Goal: Task Accomplishment & Management: Manage account settings

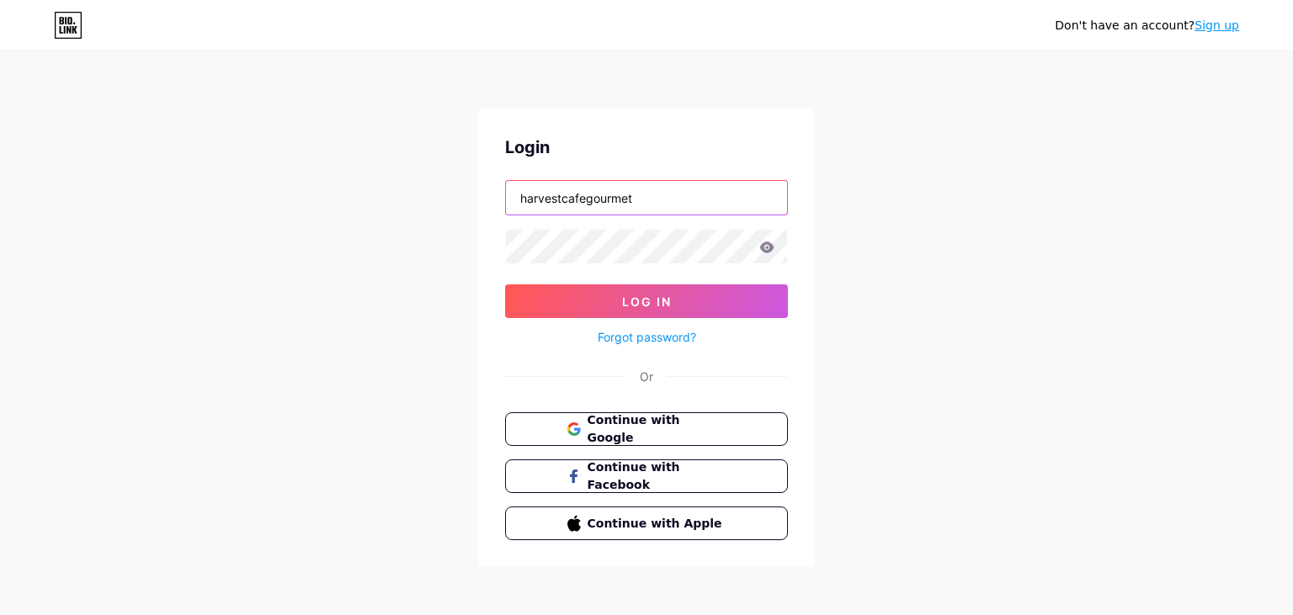
click at [683, 199] on input "harvestcafegourmet" at bounding box center [646, 198] width 281 height 34
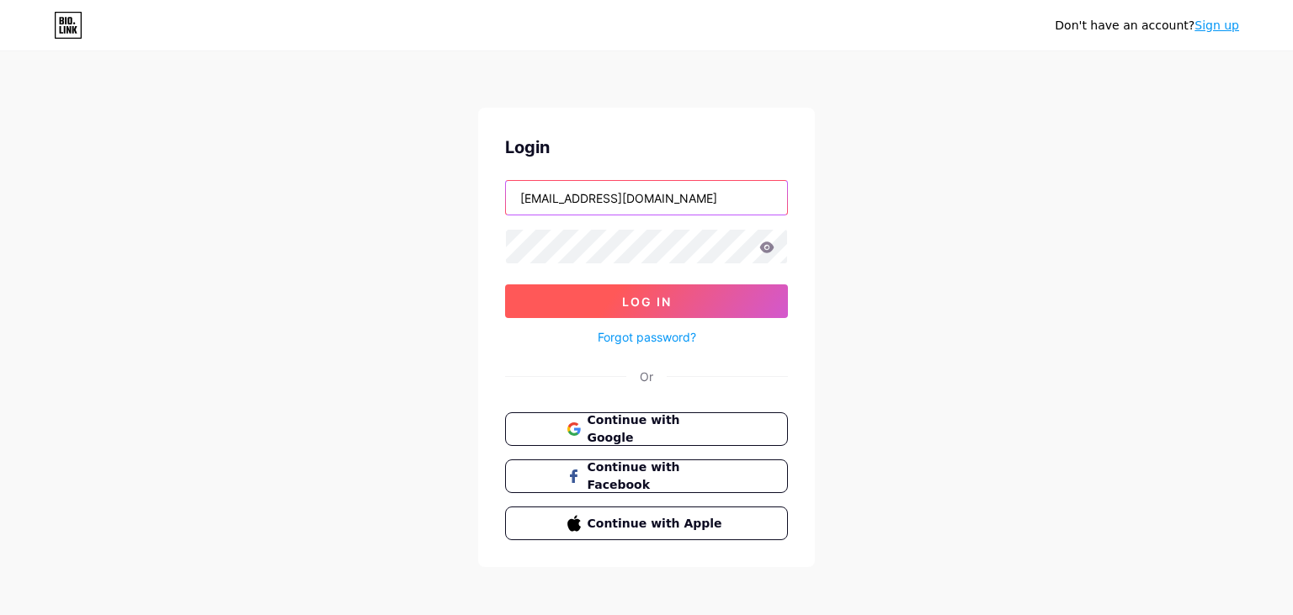
type input "[EMAIL_ADDRESS][DOMAIN_NAME]"
click at [635, 299] on span "Log In" at bounding box center [647, 302] width 50 height 14
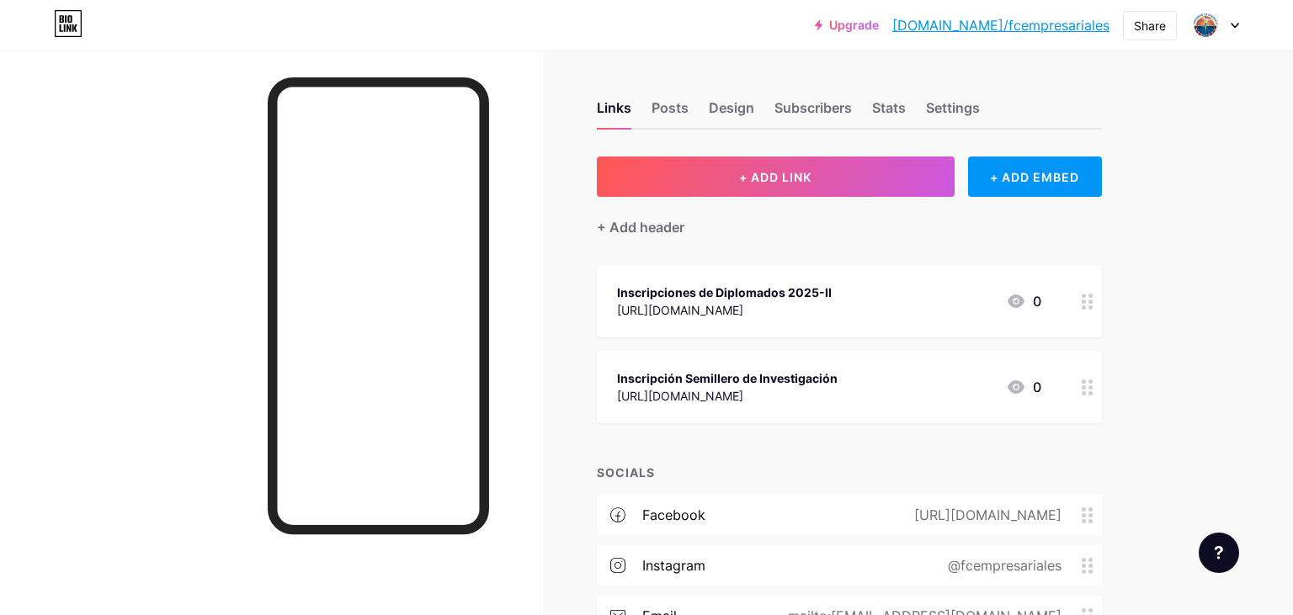
click at [924, 300] on div "Inscripciones de Diplomados 2025-II [URL][DOMAIN_NAME] 0" at bounding box center [829, 301] width 424 height 39
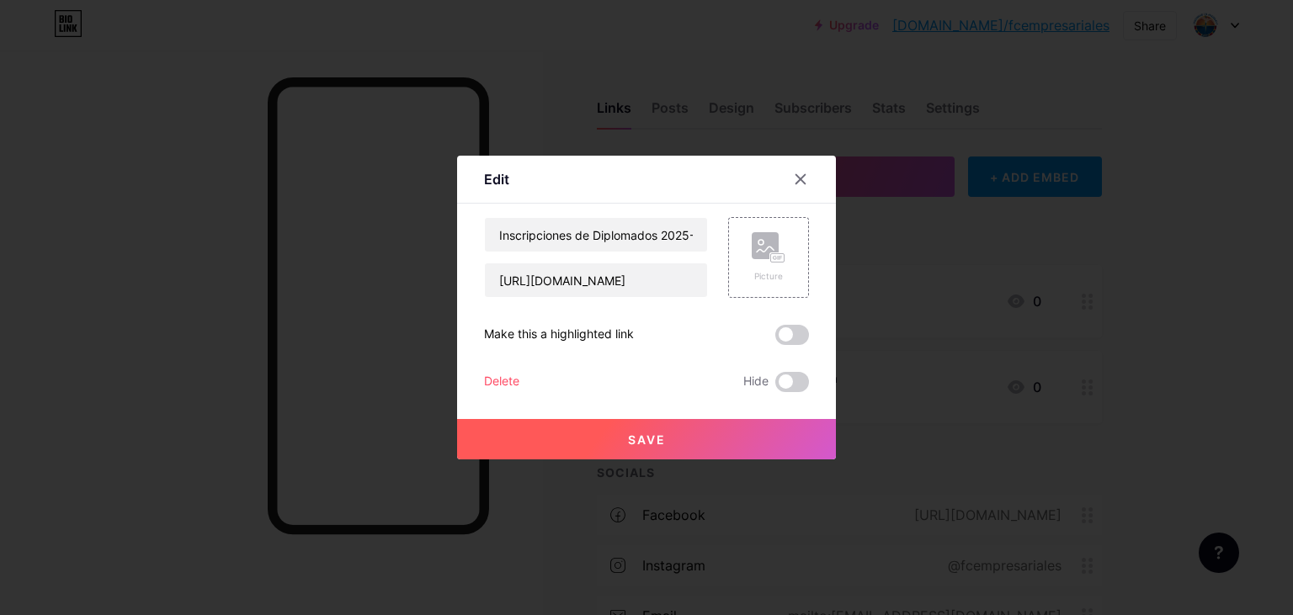
click at [510, 379] on div "Delete" at bounding box center [501, 382] width 35 height 20
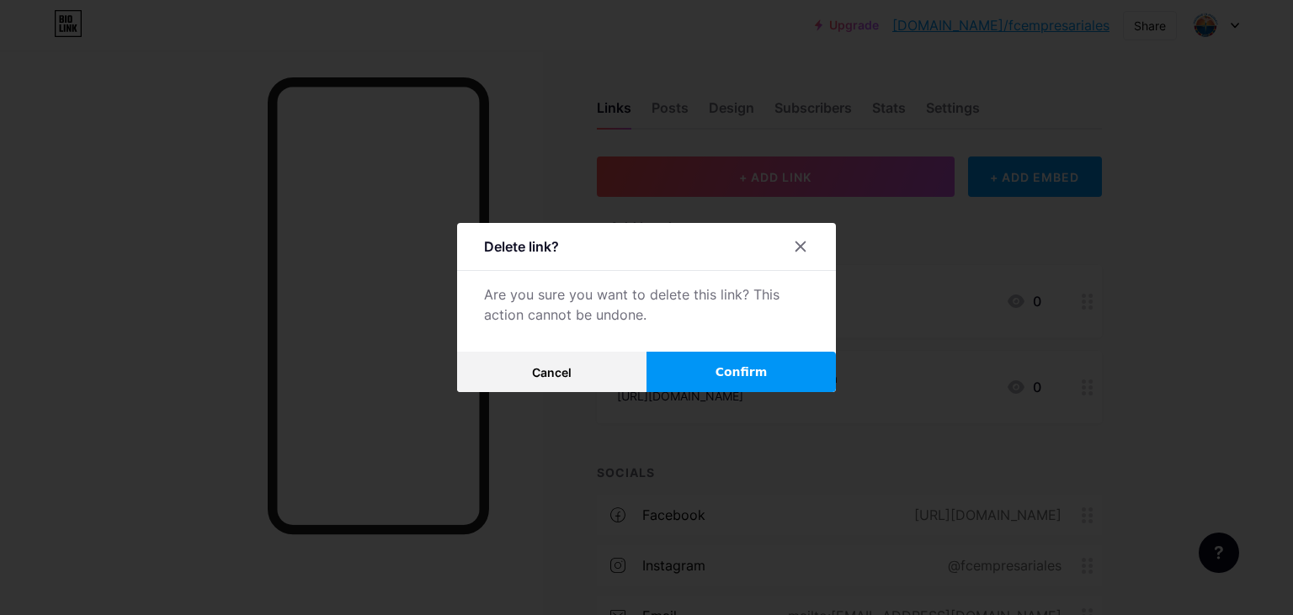
click at [714, 372] on button "Confirm" at bounding box center [740, 372] width 189 height 40
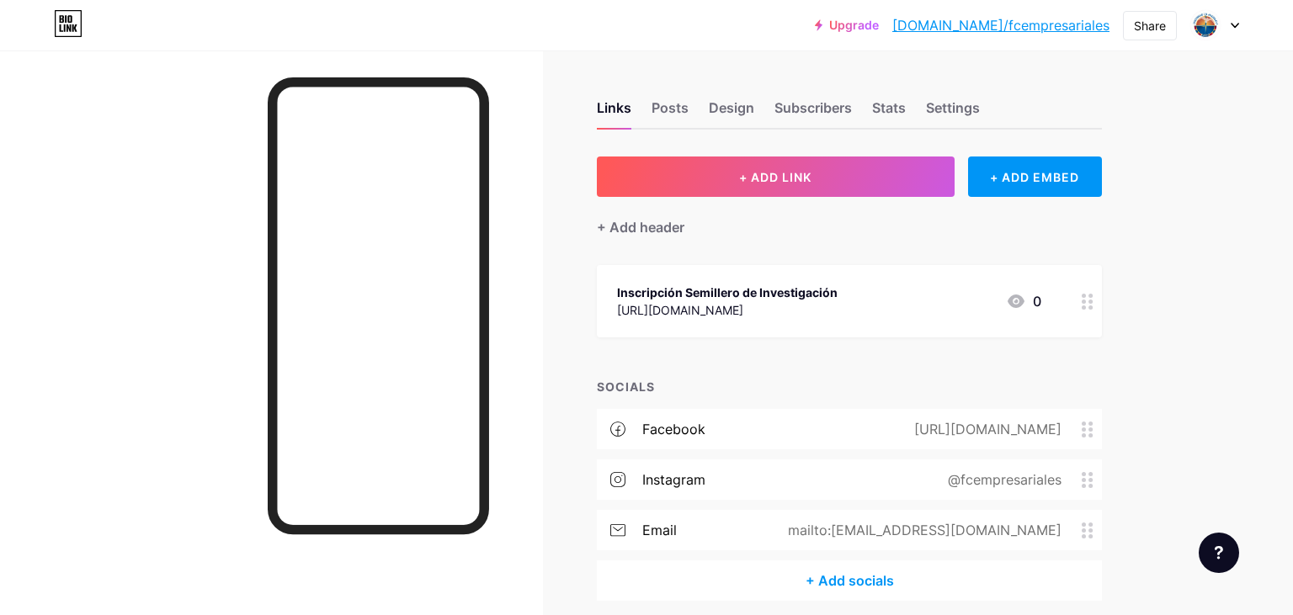
click at [1051, 290] on div "Inscripción Semillero de Investigación [URL][DOMAIN_NAME] 0" at bounding box center [849, 301] width 505 height 72
click at [513, 380] on div "Delete" at bounding box center [501, 382] width 35 height 20
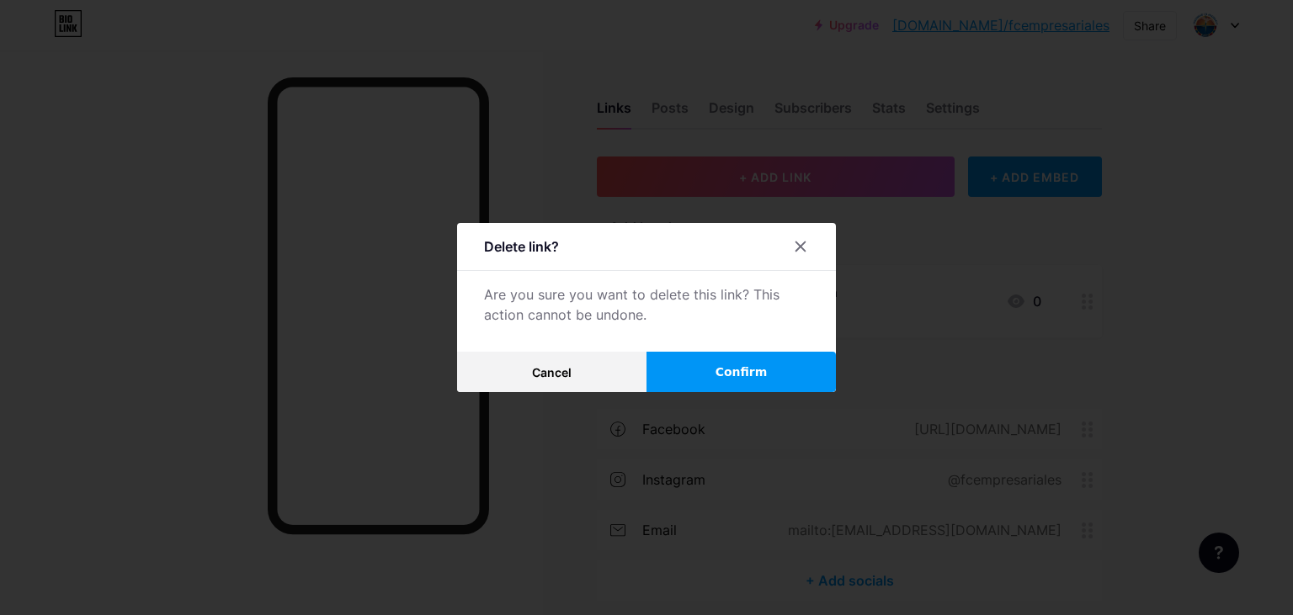
click at [721, 375] on span "Confirm" at bounding box center [741, 373] width 52 height 18
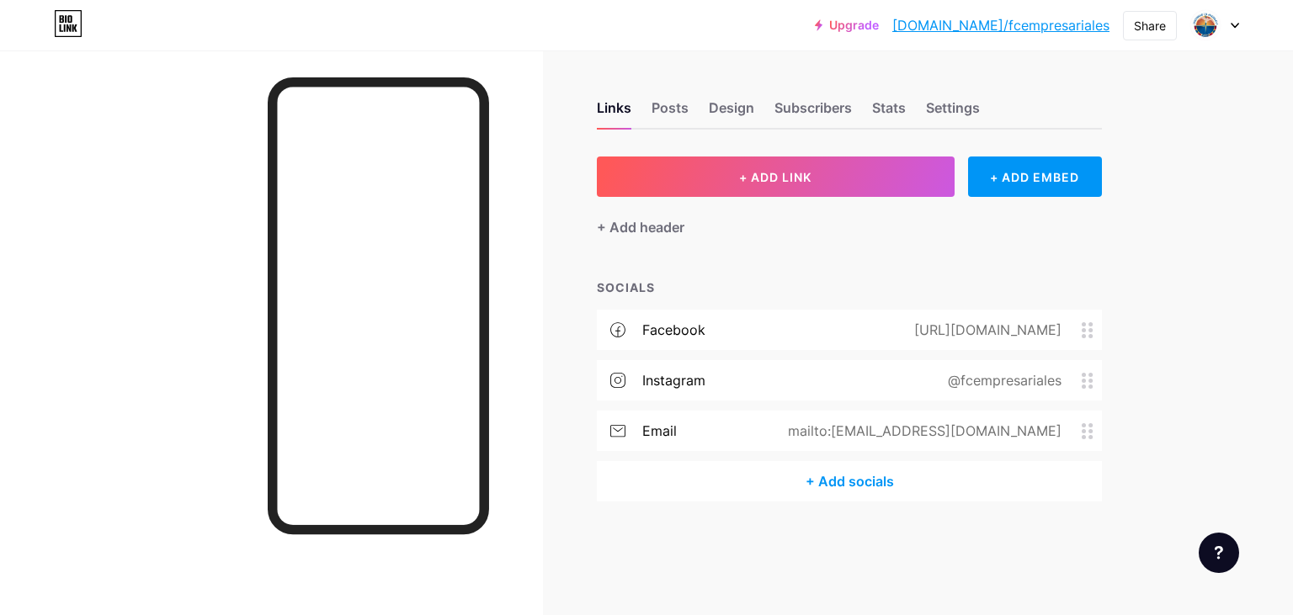
click at [804, 183] on button "+ ADD LINK" at bounding box center [776, 177] width 358 height 40
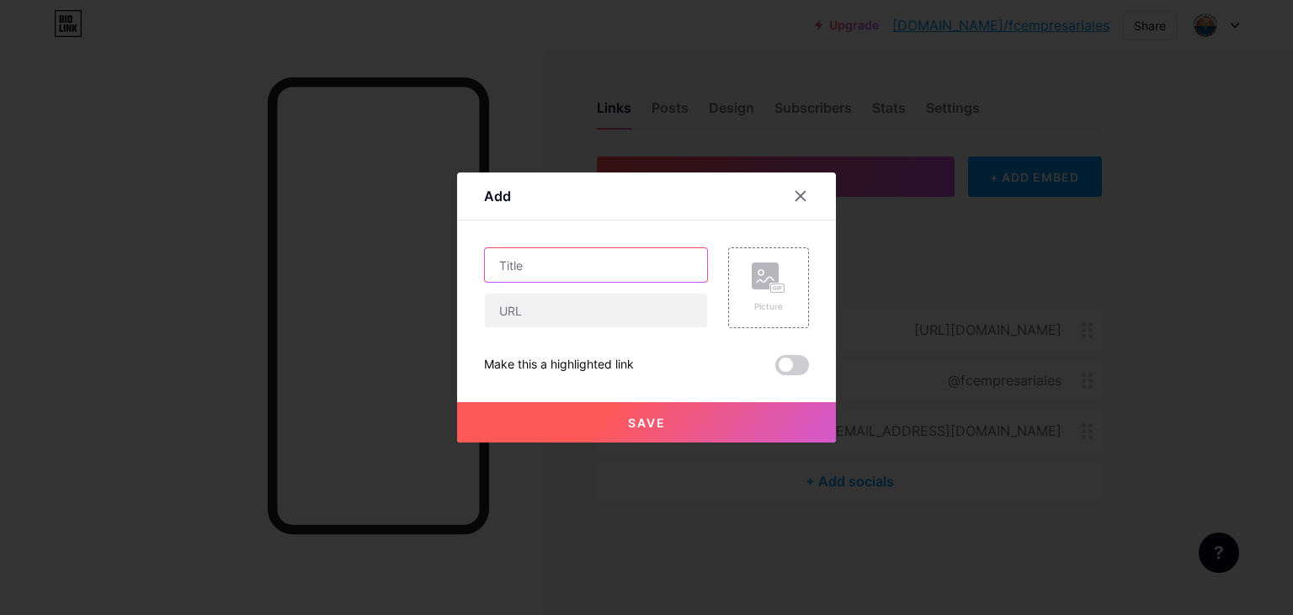
click at [614, 264] on input "text" at bounding box center [596, 265] width 222 height 34
type input "Inscripciones Rally de Observación"
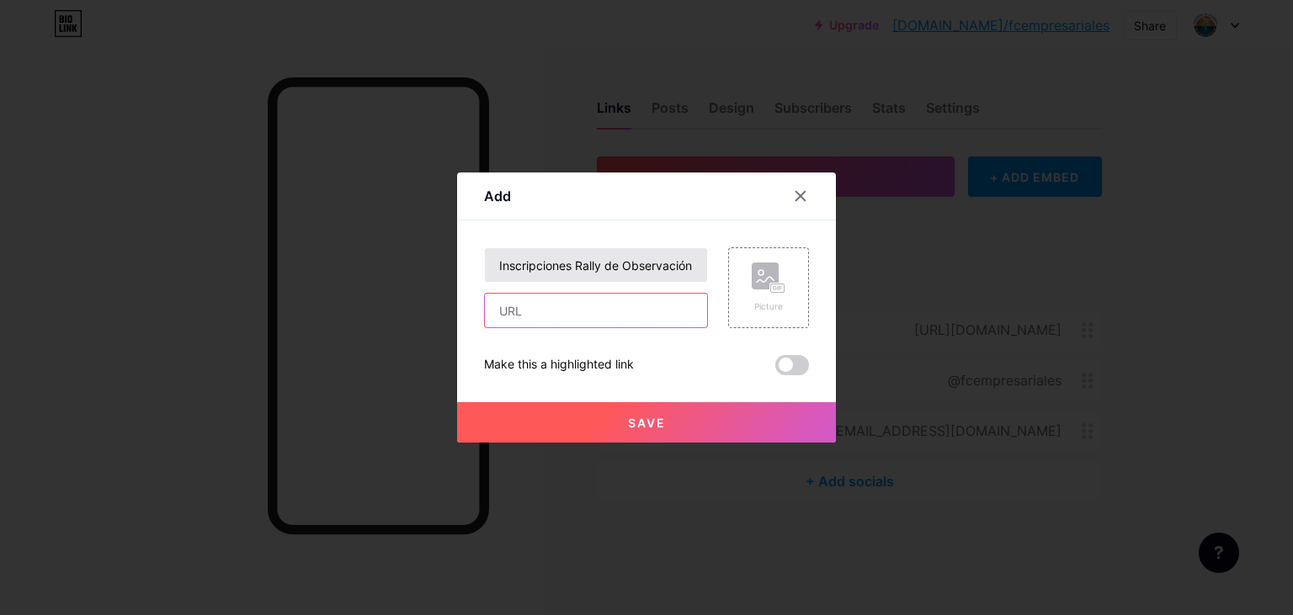
paste input "[URL][DOMAIN_NAME]"
type input "[URL][DOMAIN_NAME]"
click at [600, 429] on button "Save" at bounding box center [646, 422] width 379 height 40
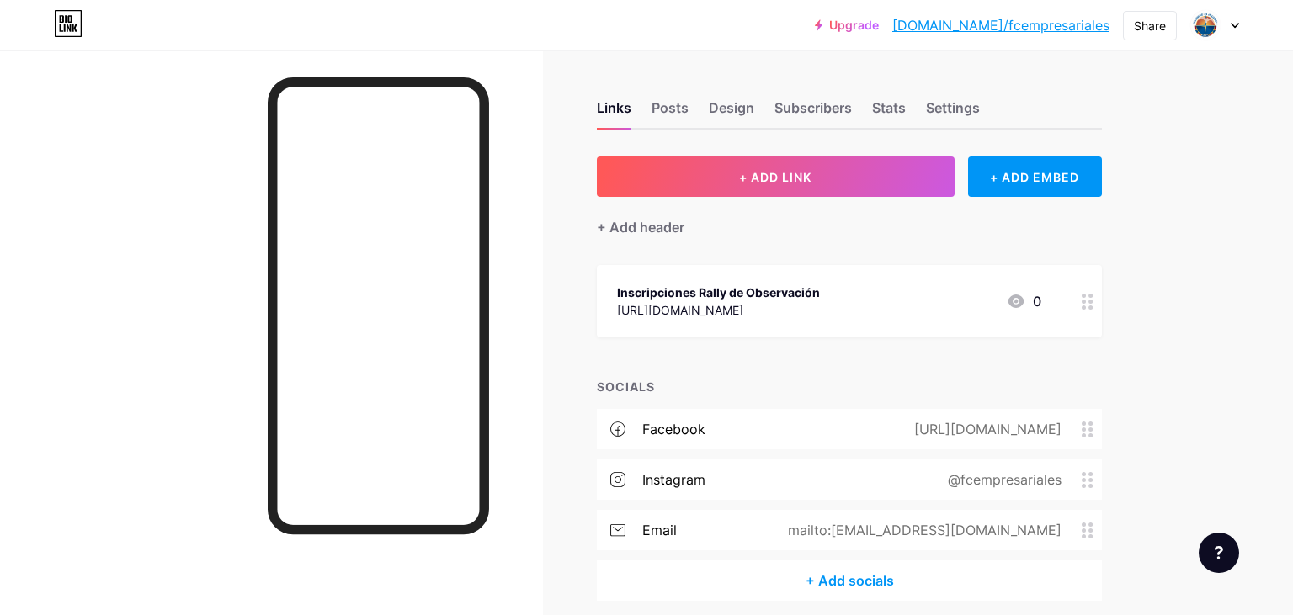
click at [1207, 233] on div "Upgrade [DOMAIN_NAME]/fcempr... [DOMAIN_NAME]/fcempresariales Share Switch acco…" at bounding box center [646, 342] width 1293 height 685
